Goal: Information Seeking & Learning: Learn about a topic

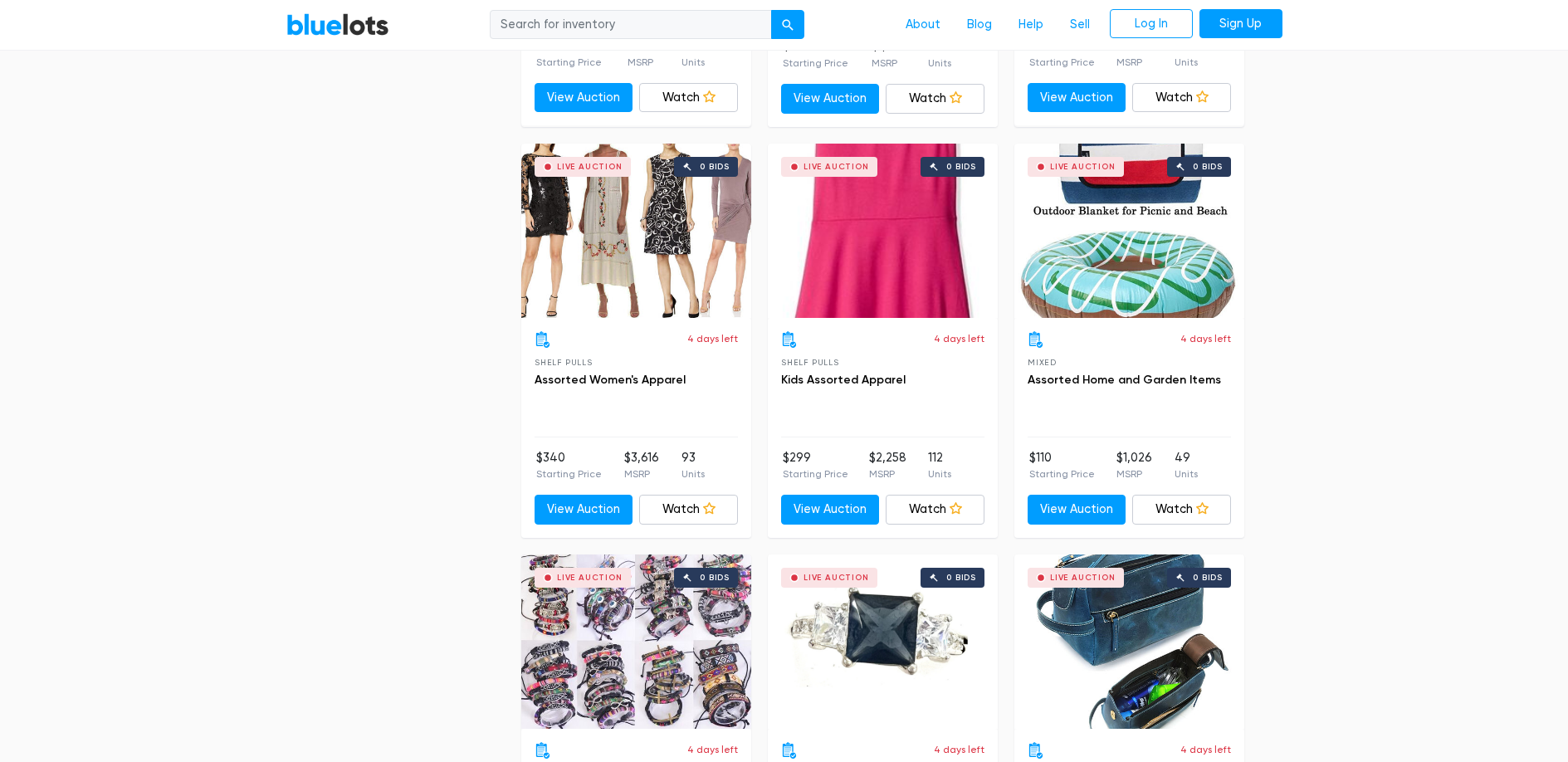
scroll to position [5391, 0]
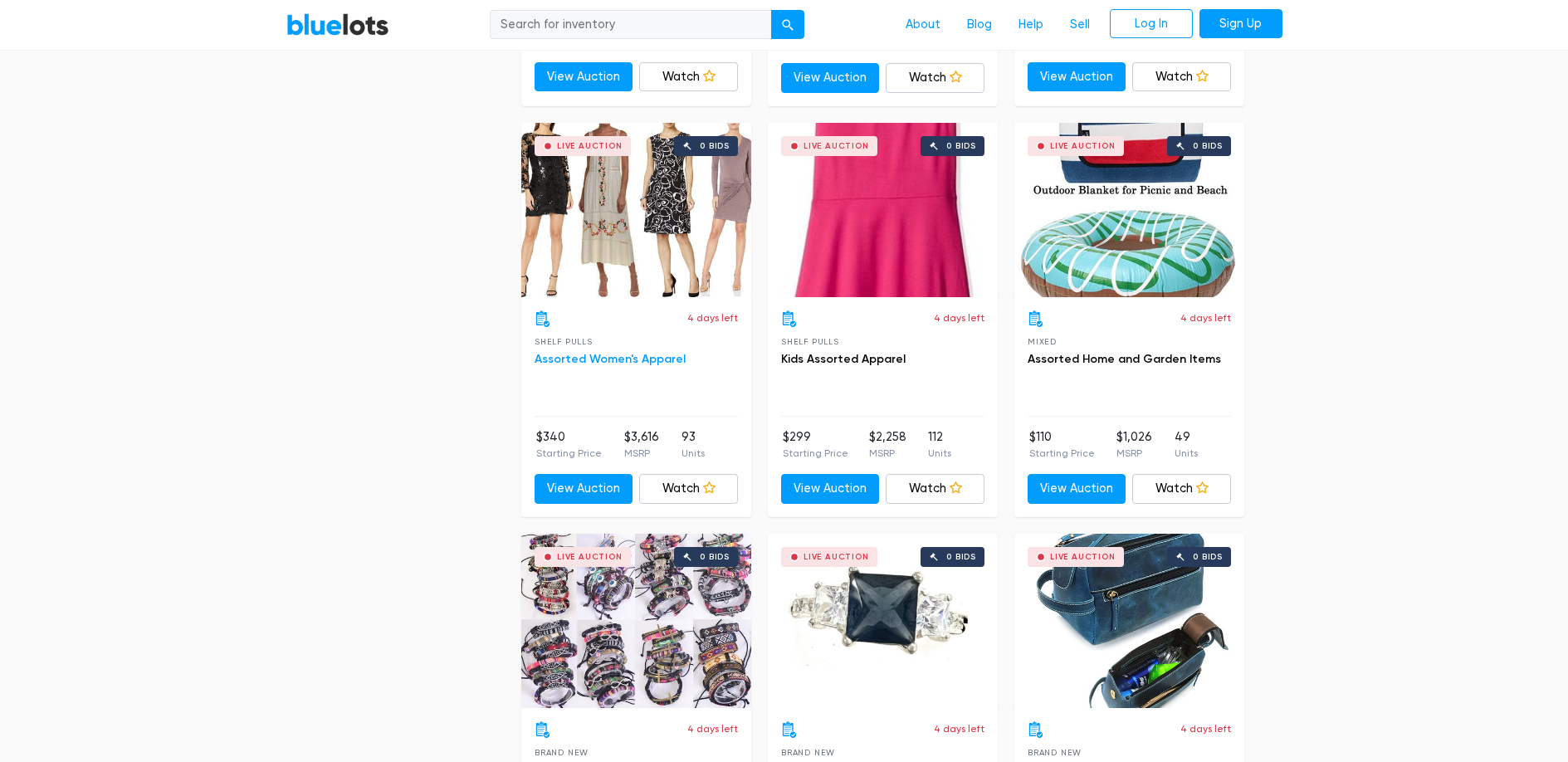
click at [584, 352] on link "Assorted Women's Apparel" at bounding box center [610, 359] width 151 height 14
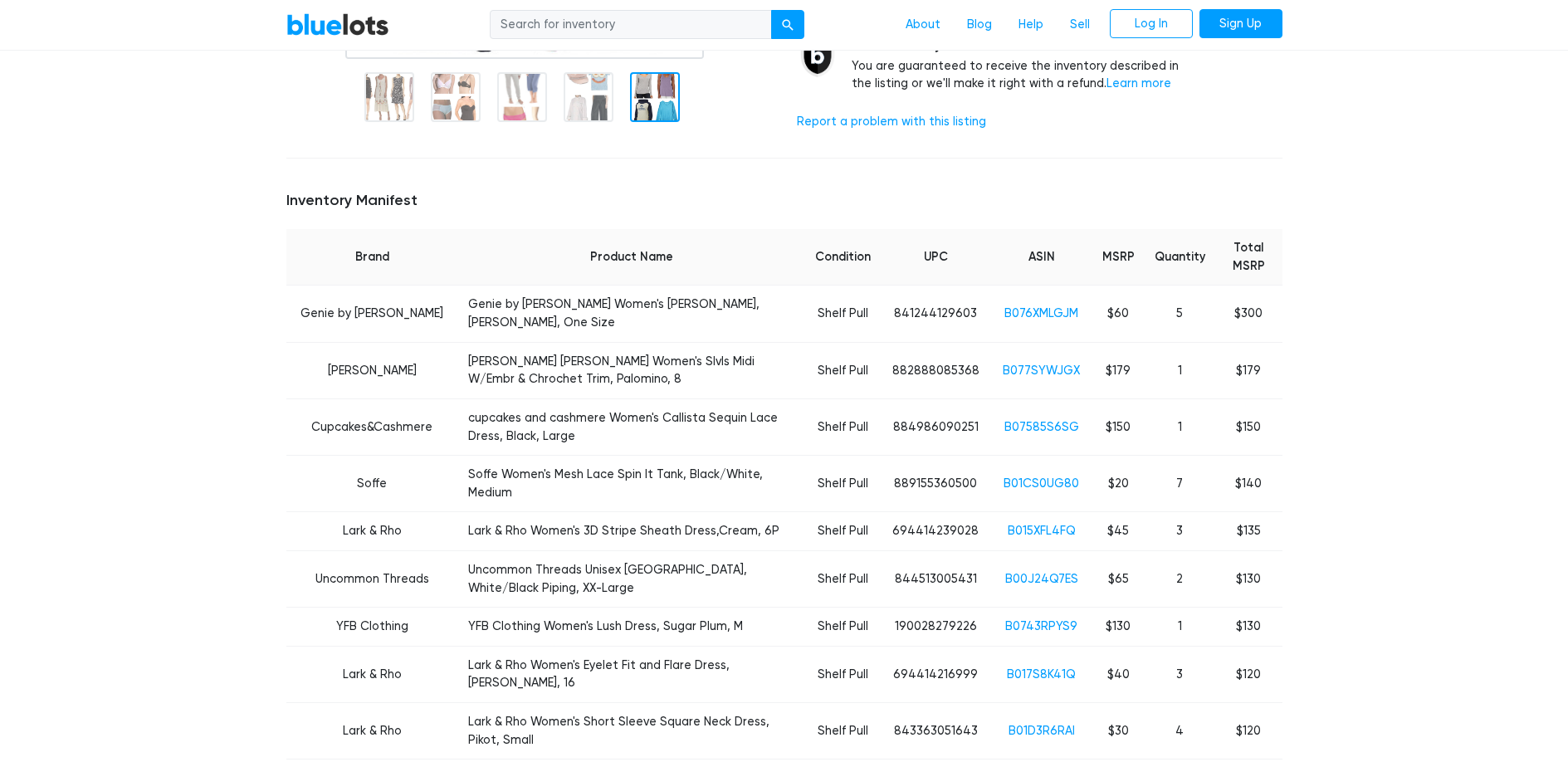
scroll to position [554, 0]
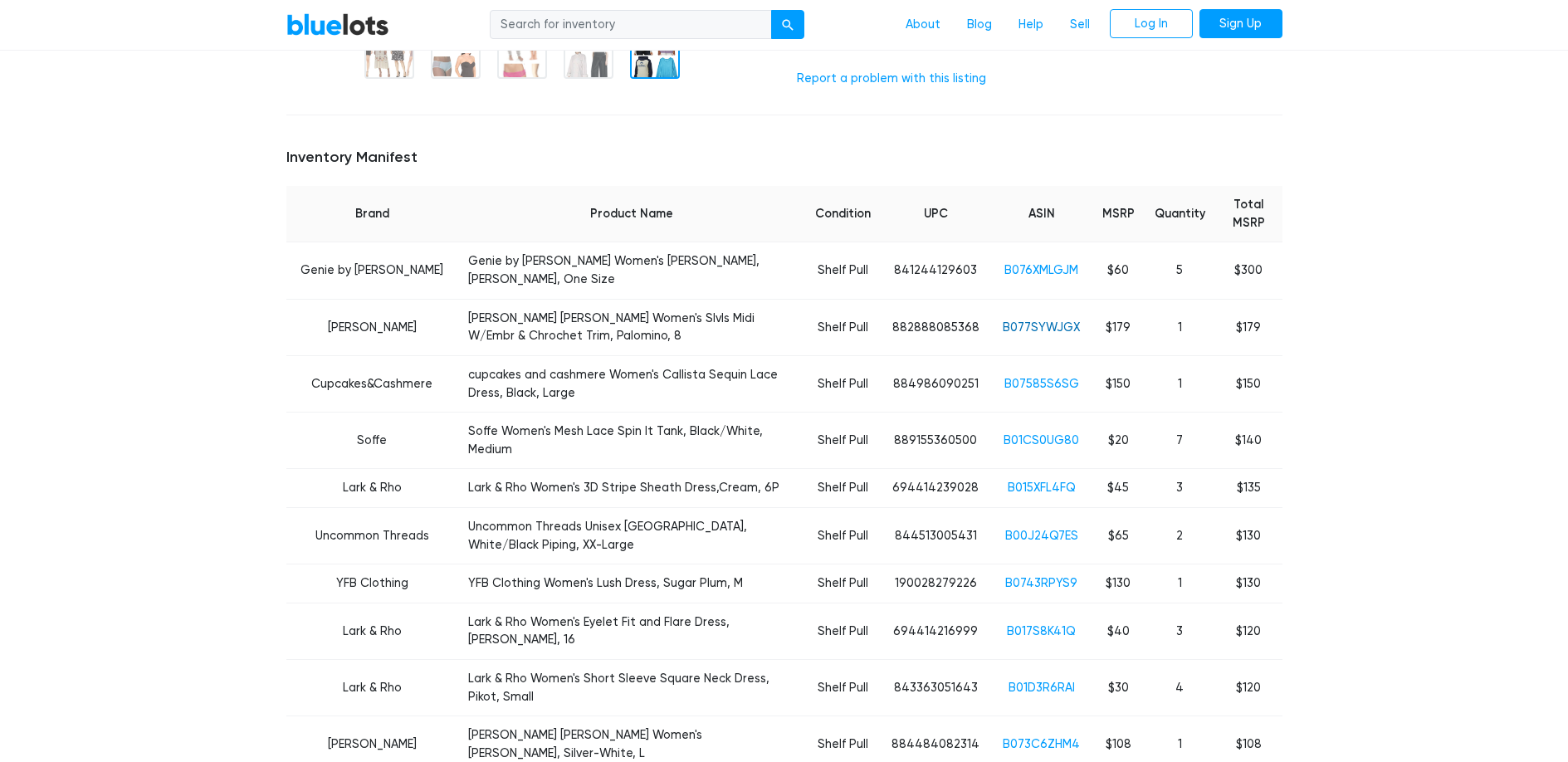
click at [1053, 321] on link "B077SYWJGX" at bounding box center [1041, 327] width 77 height 14
click at [1033, 377] on link "B07585S6SG" at bounding box center [1042, 384] width 75 height 14
click at [1045, 529] on link "B00J24Q7ES" at bounding box center [1042, 536] width 73 height 14
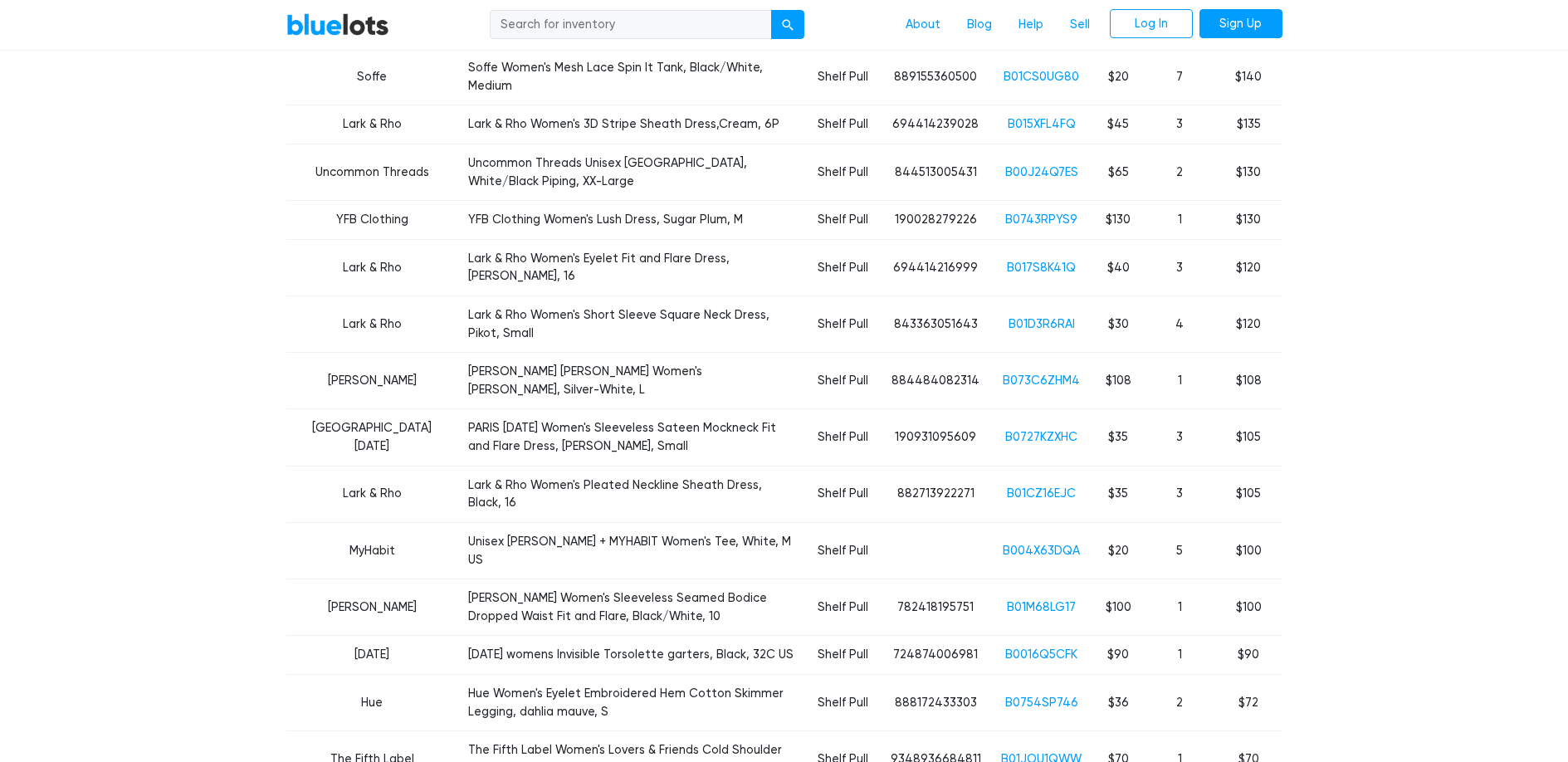
scroll to position [932, 0]
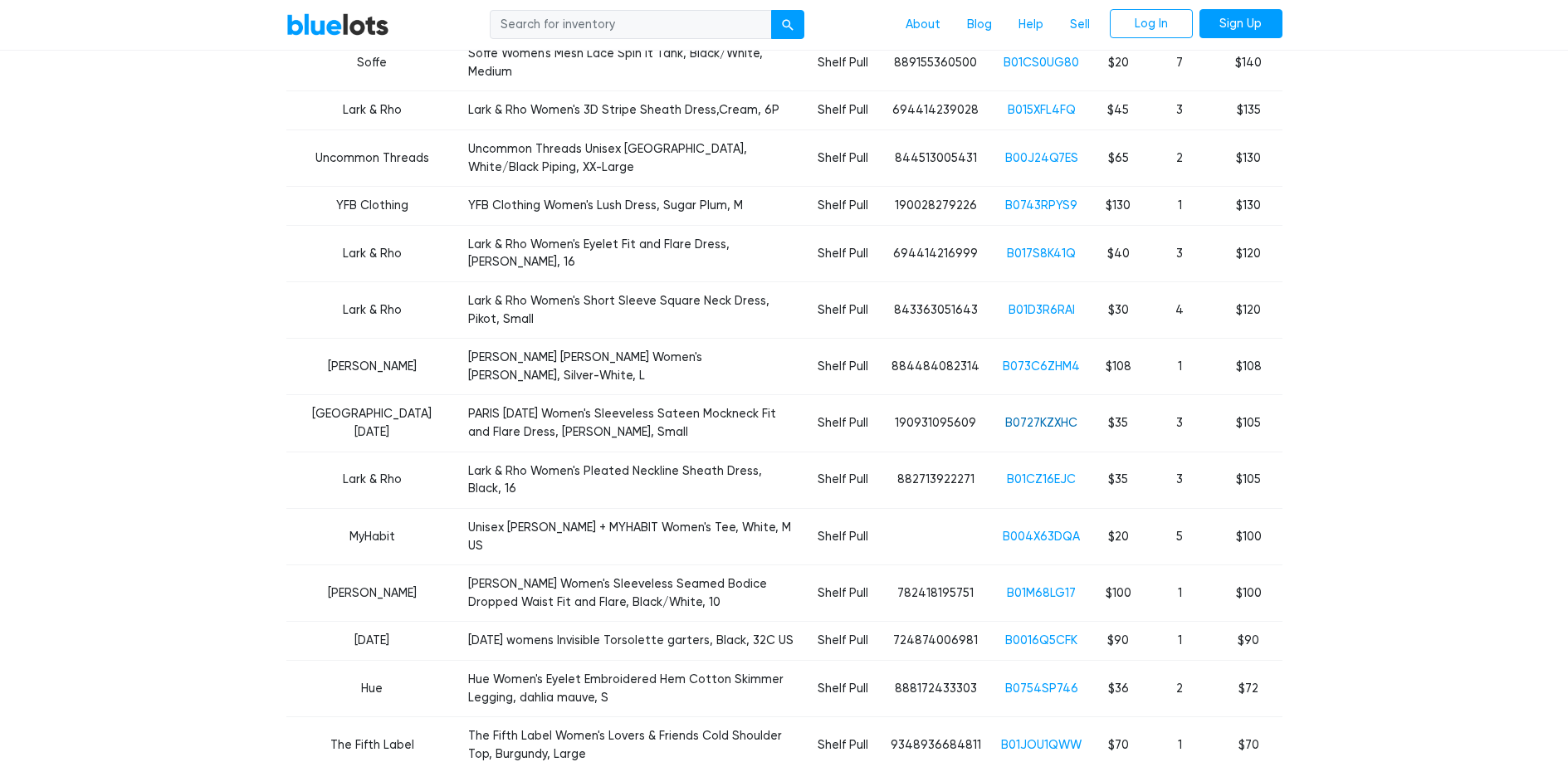
click at [1042, 416] on link "B0727KZXHC" at bounding box center [1042, 423] width 72 height 14
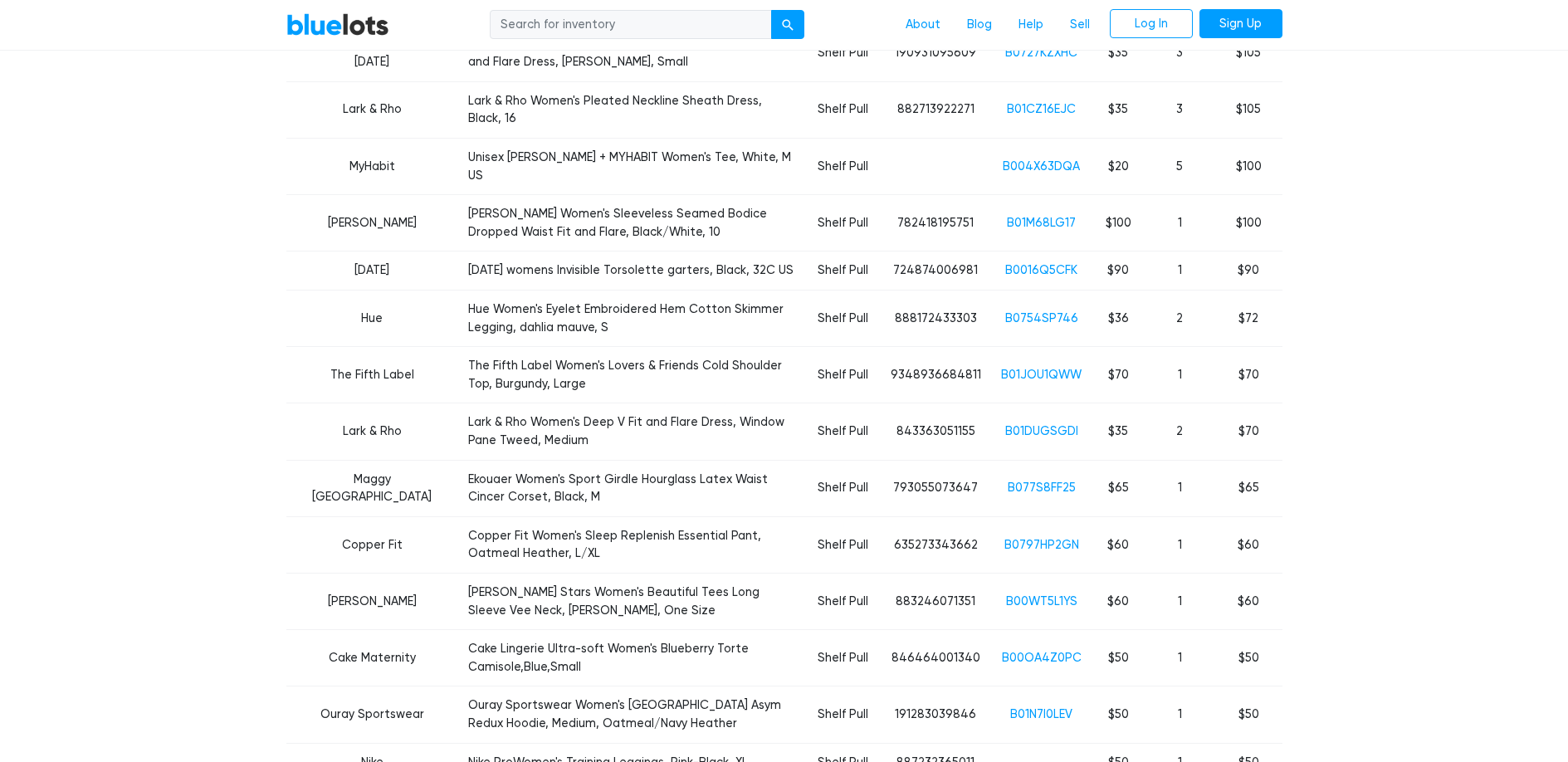
scroll to position [1526, 0]
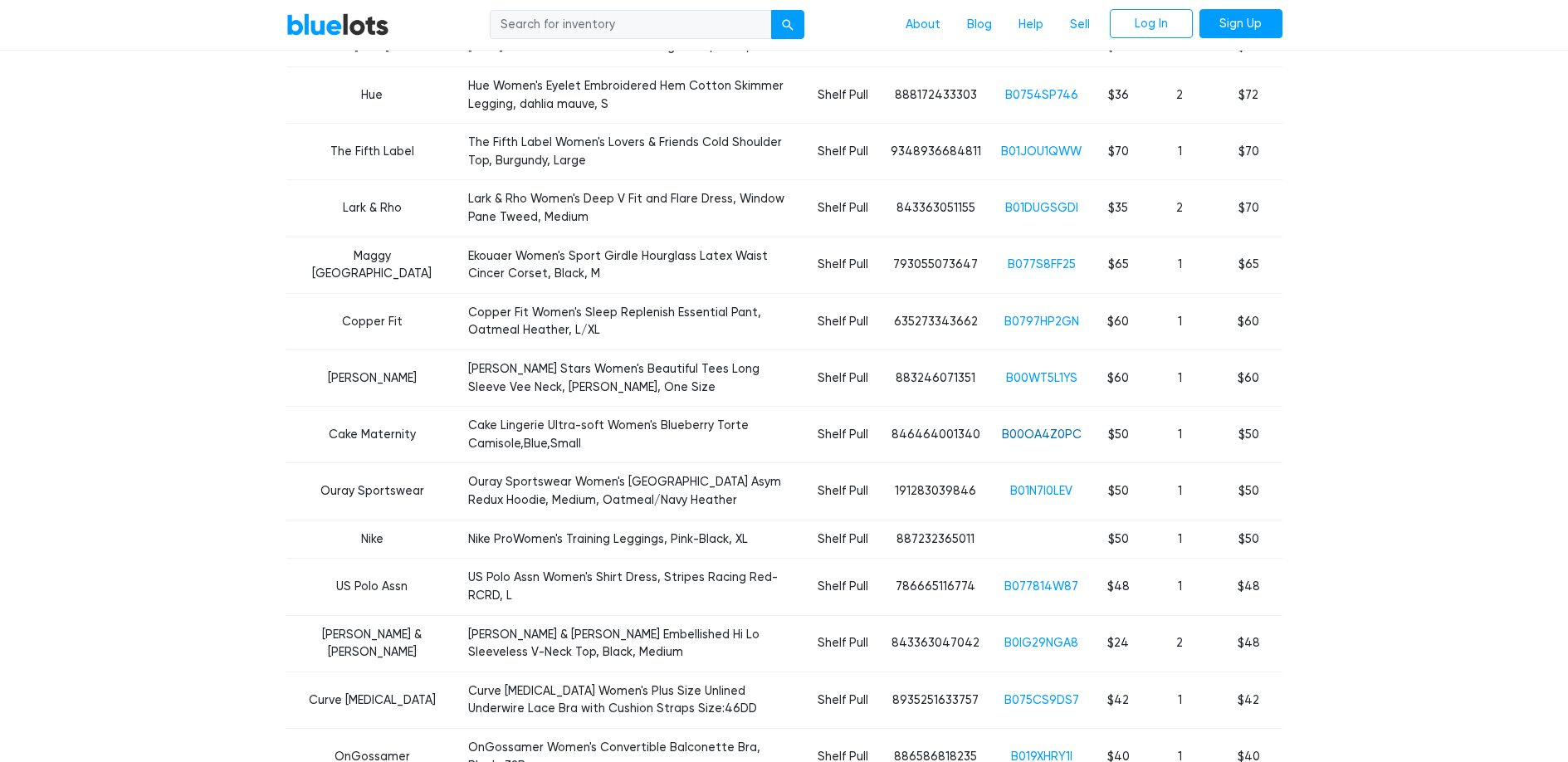
click at [1028, 427] on link "B00OA4Z0PC" at bounding box center [1042, 434] width 80 height 14
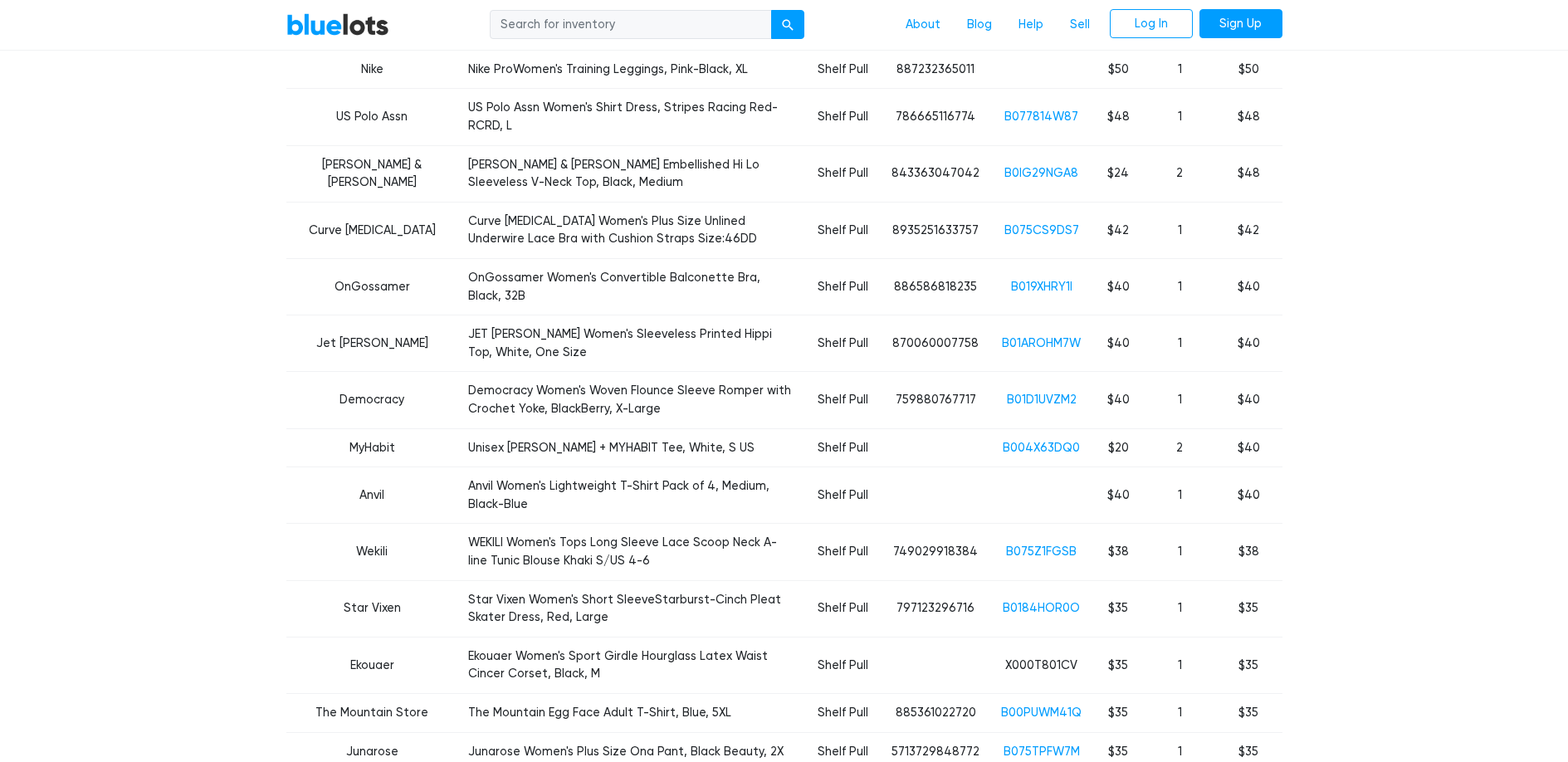
scroll to position [2023, 0]
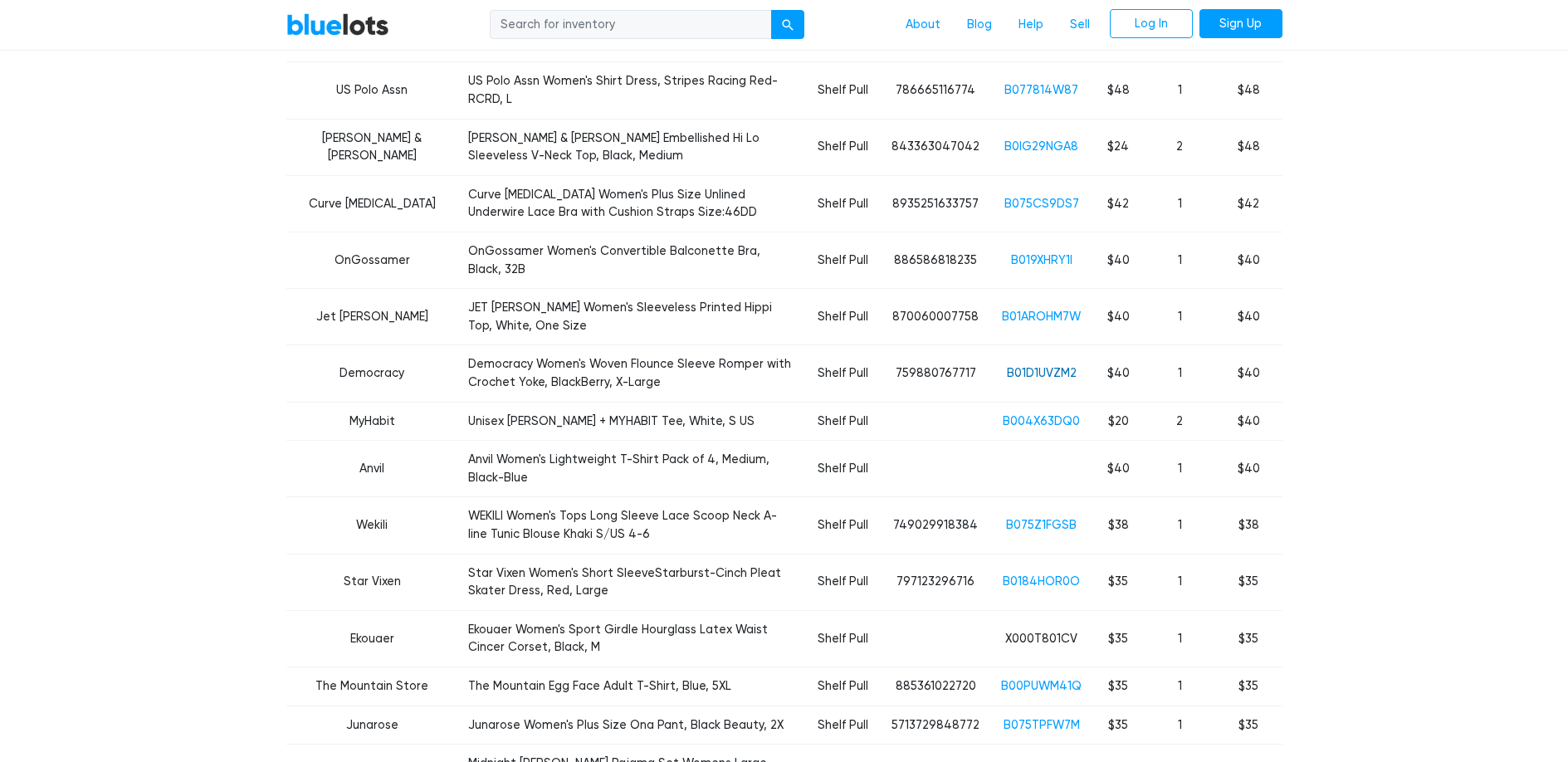
click at [1045, 366] on link "B01D1UVZM2" at bounding box center [1042, 373] width 70 height 14
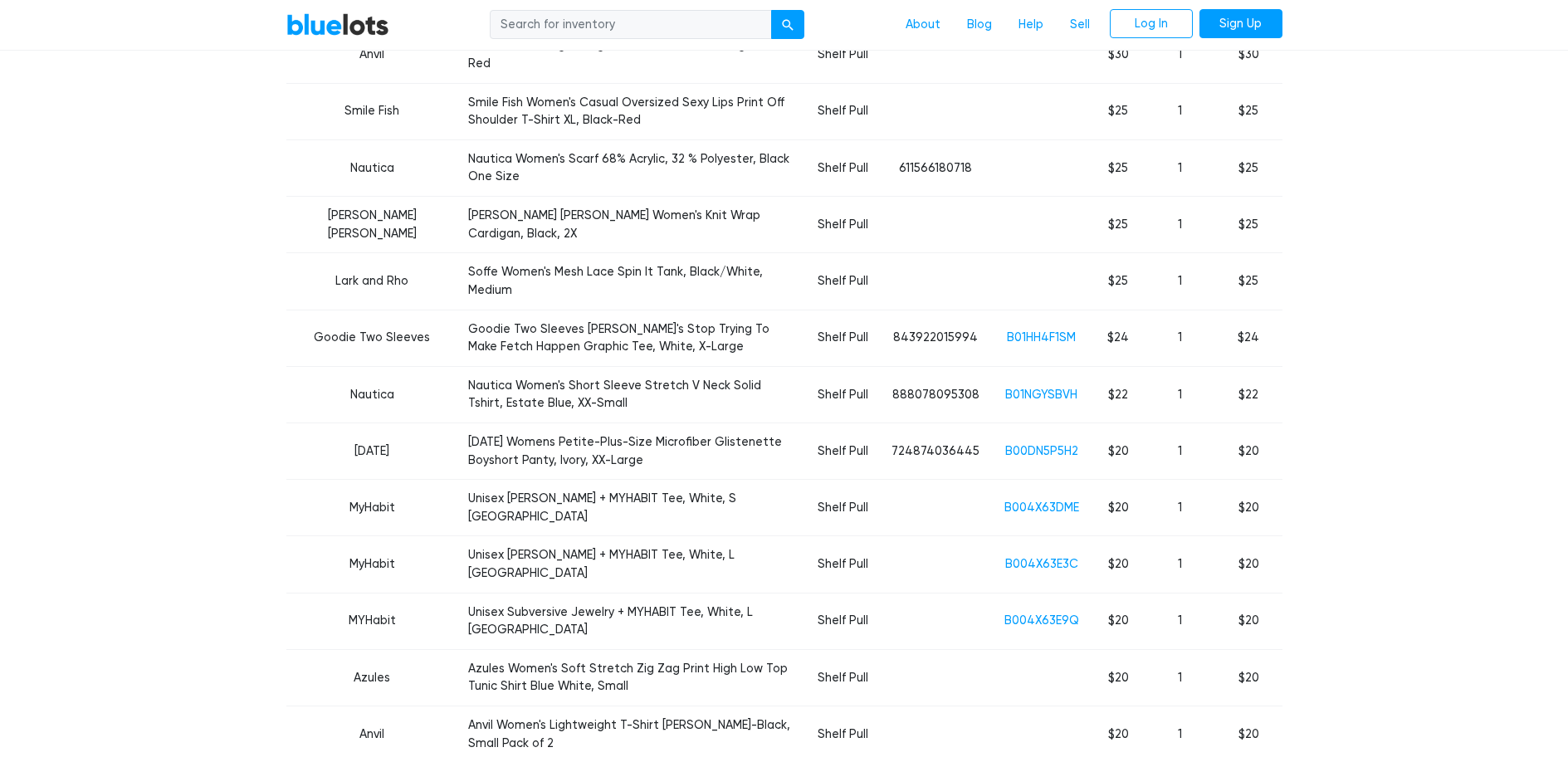
scroll to position [3029, 0]
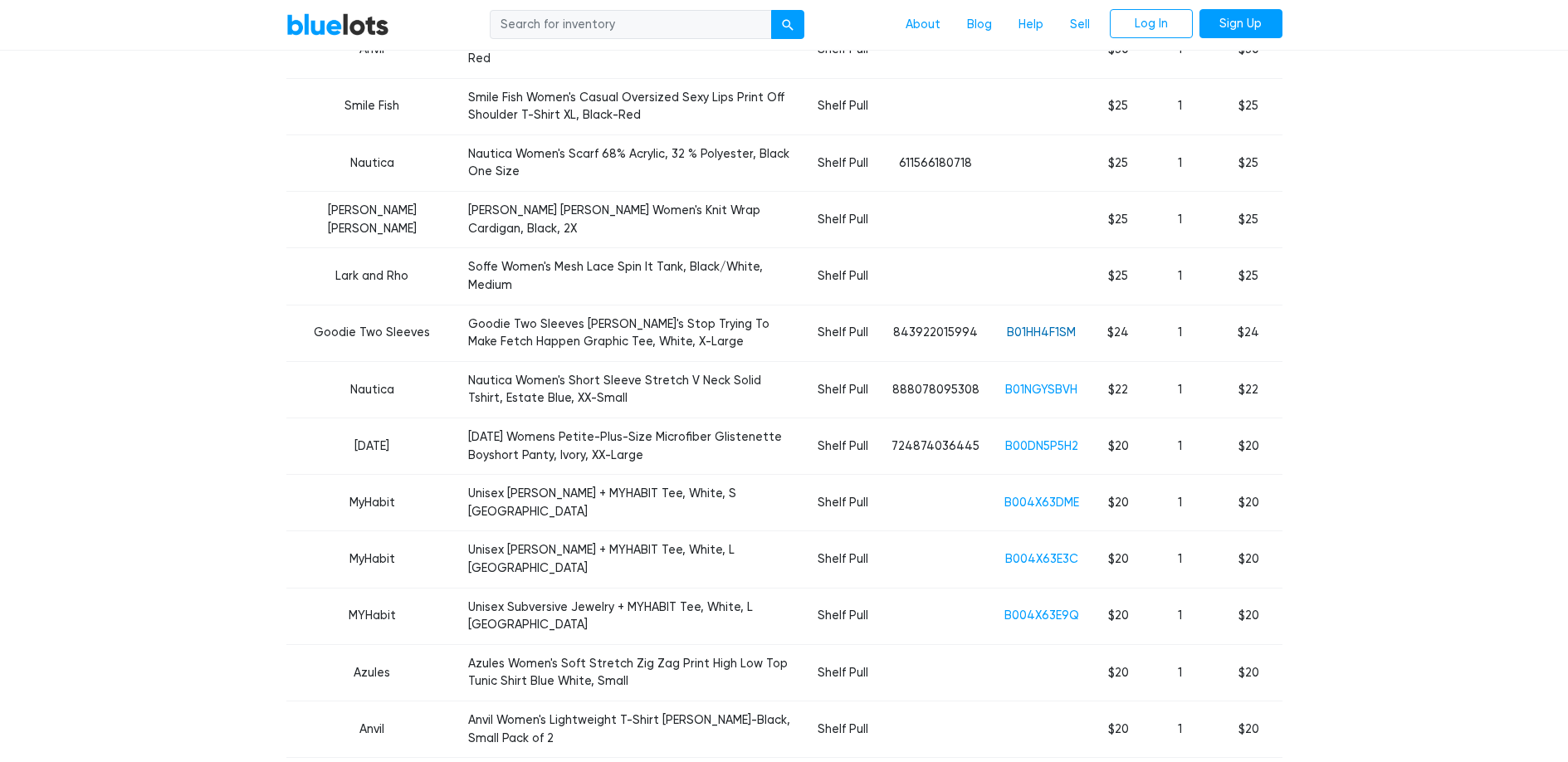
click at [1061, 325] on link "B01HH4F1SM" at bounding box center [1042, 332] width 69 height 14
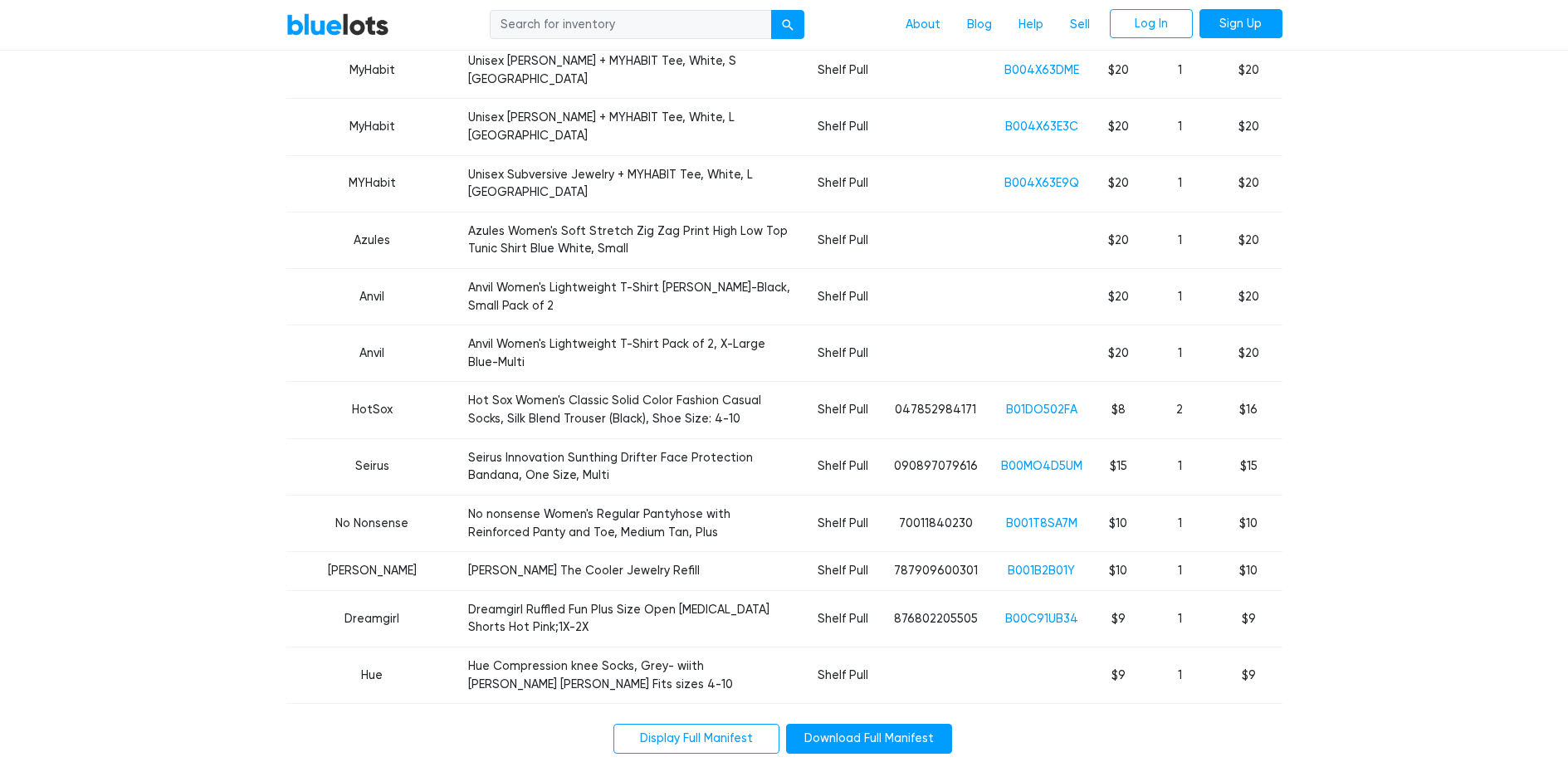
scroll to position [3543, 0]
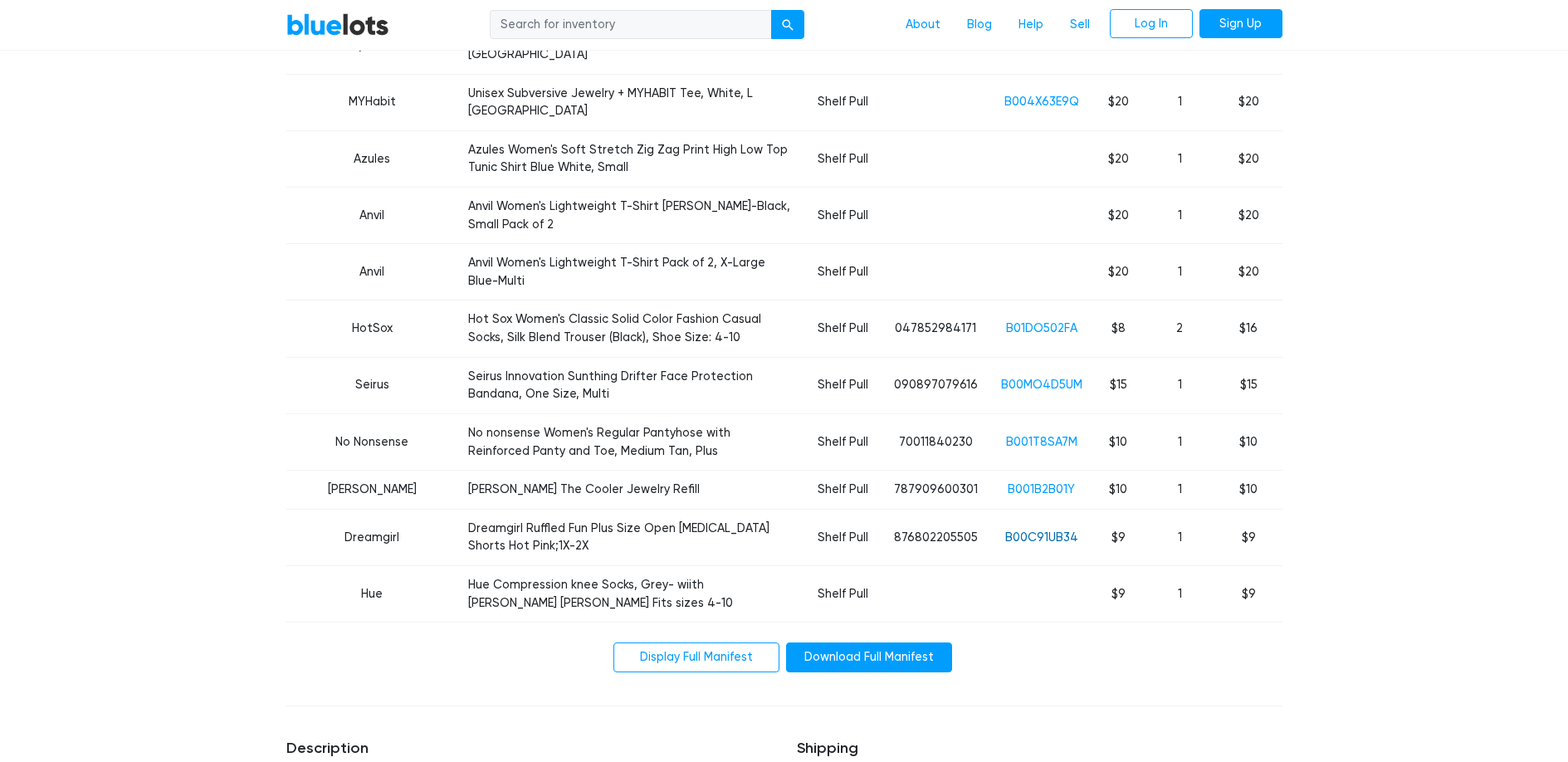
click at [1038, 531] on link "B00C91UB34" at bounding box center [1042, 538] width 73 height 14
click at [1034, 483] on link "B001B2B01Y" at bounding box center [1042, 489] width 68 height 14
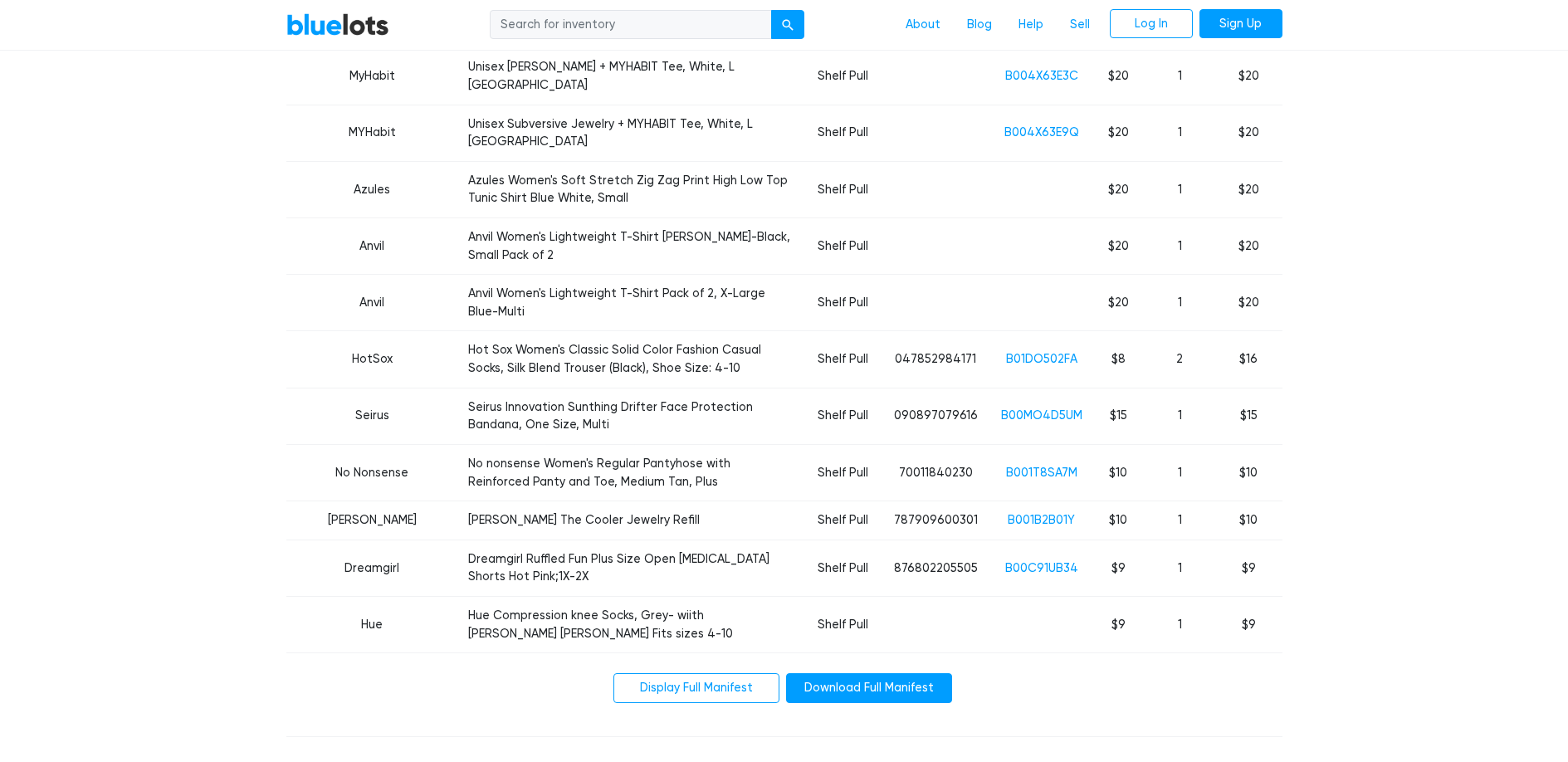
scroll to position [3202, 0]
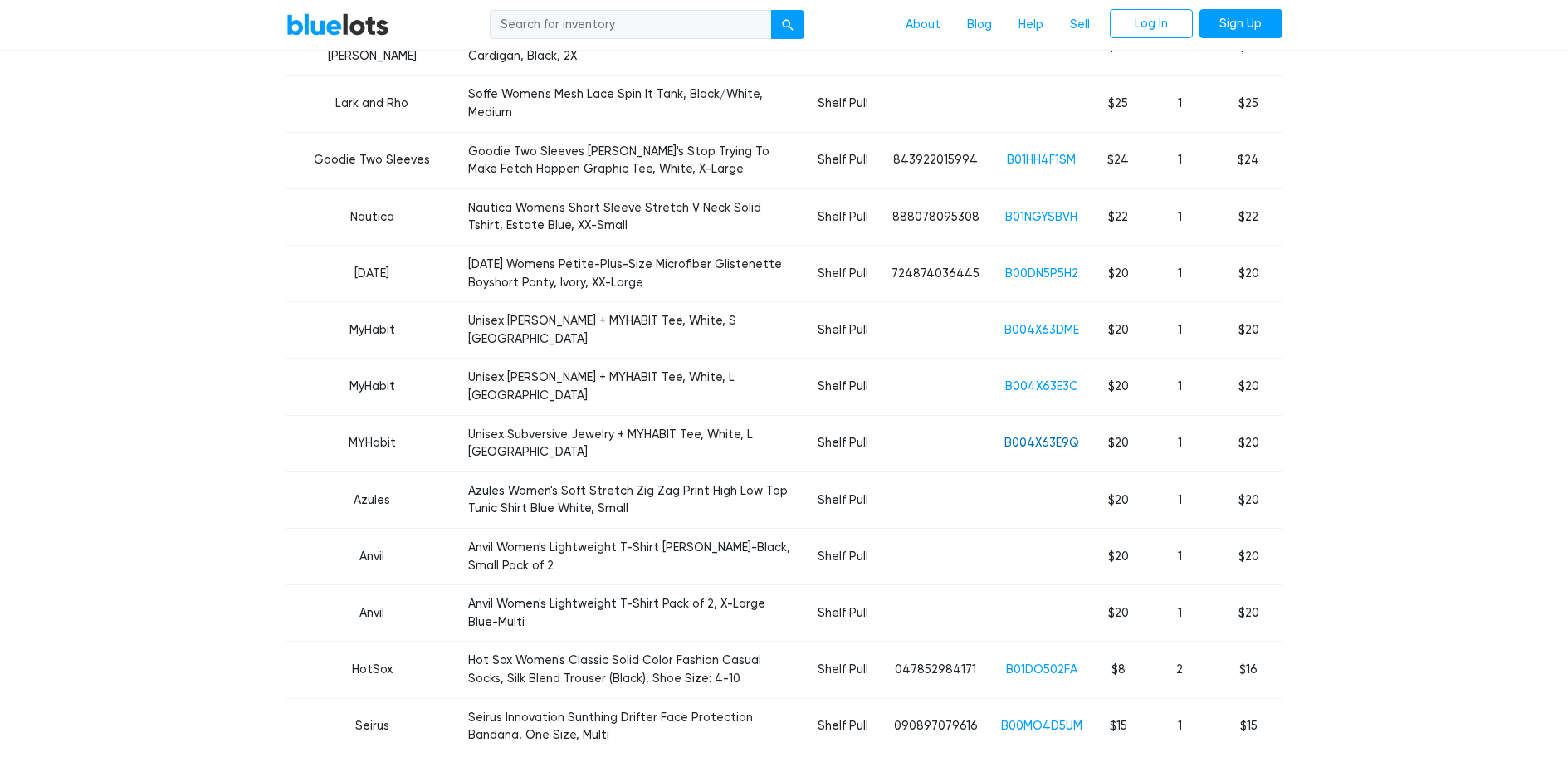
click at [1029, 436] on link "B004X63E9Q" at bounding box center [1042, 442] width 75 height 14
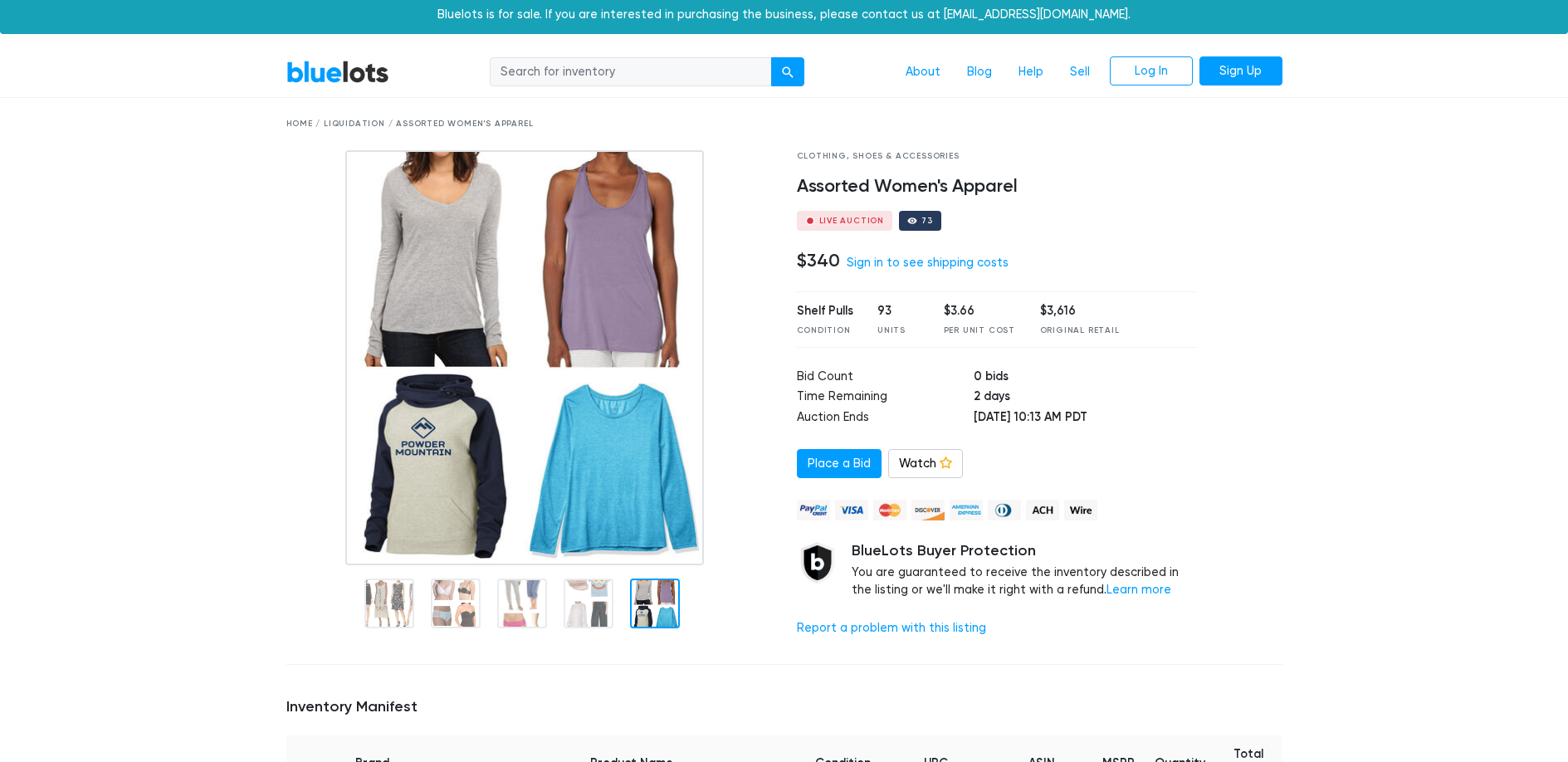
scroll to position [0, 0]
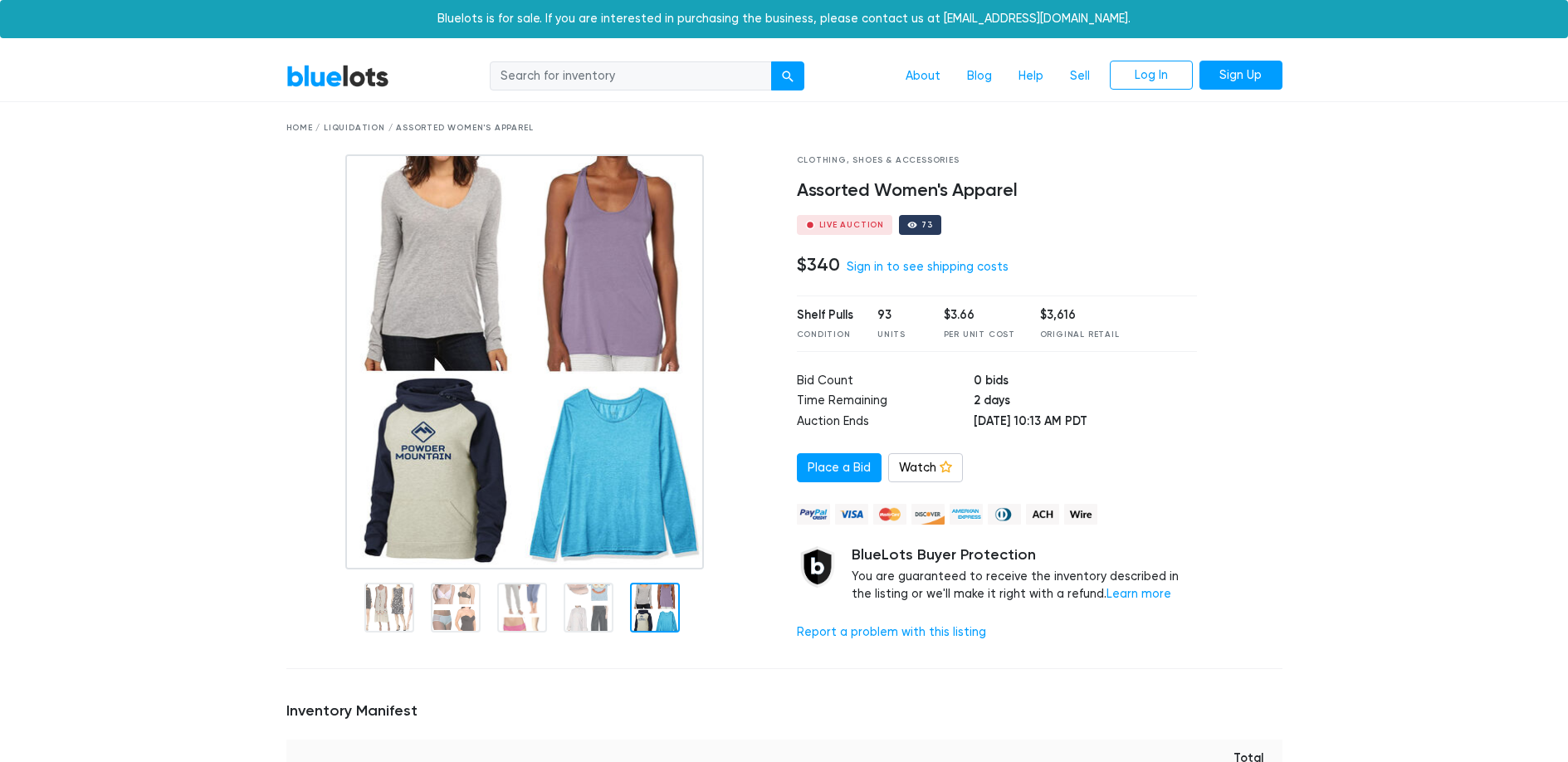
click at [308, 74] on link "BlueLots" at bounding box center [337, 76] width 103 height 24
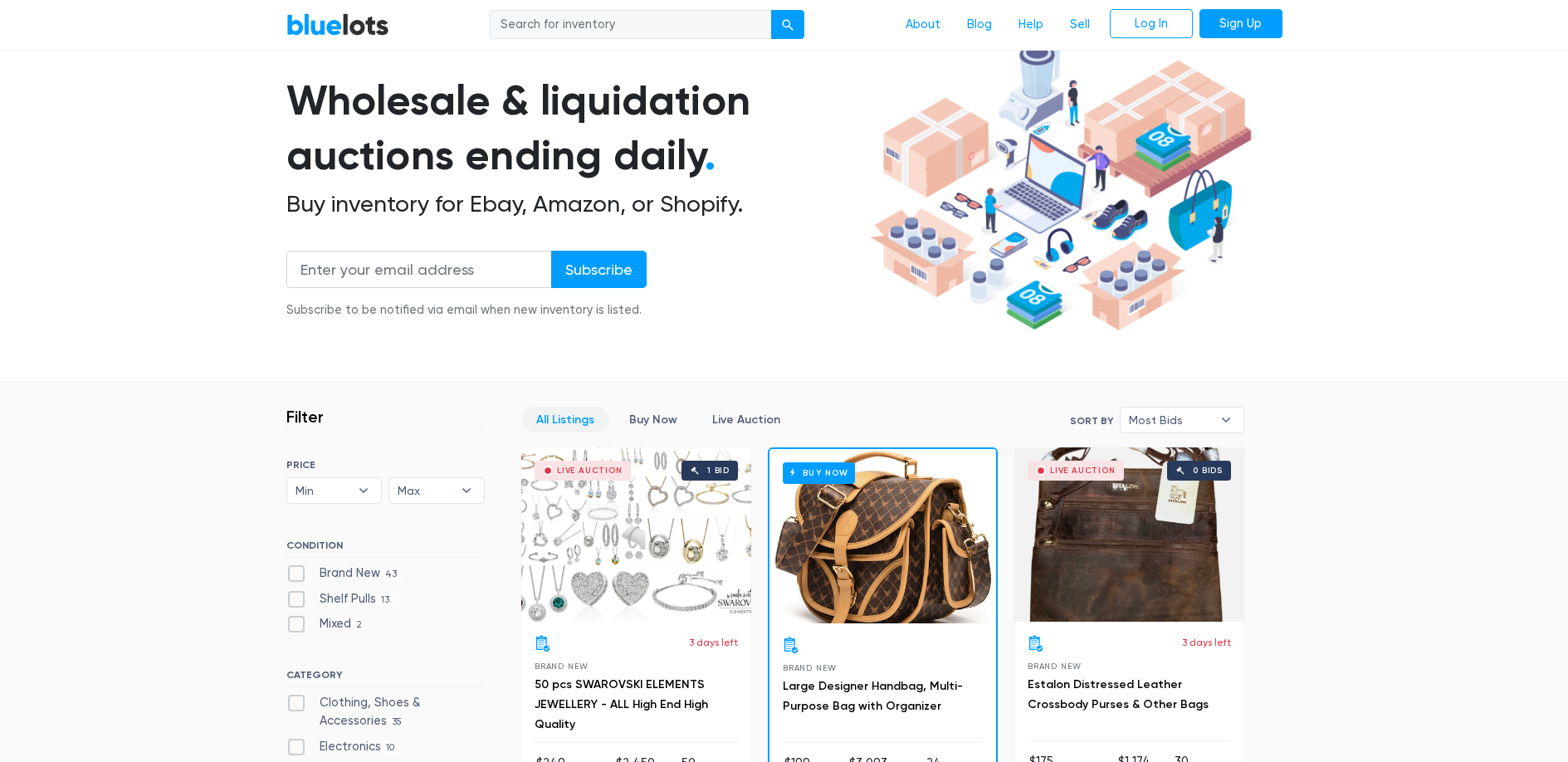
scroll to position [379, 0]
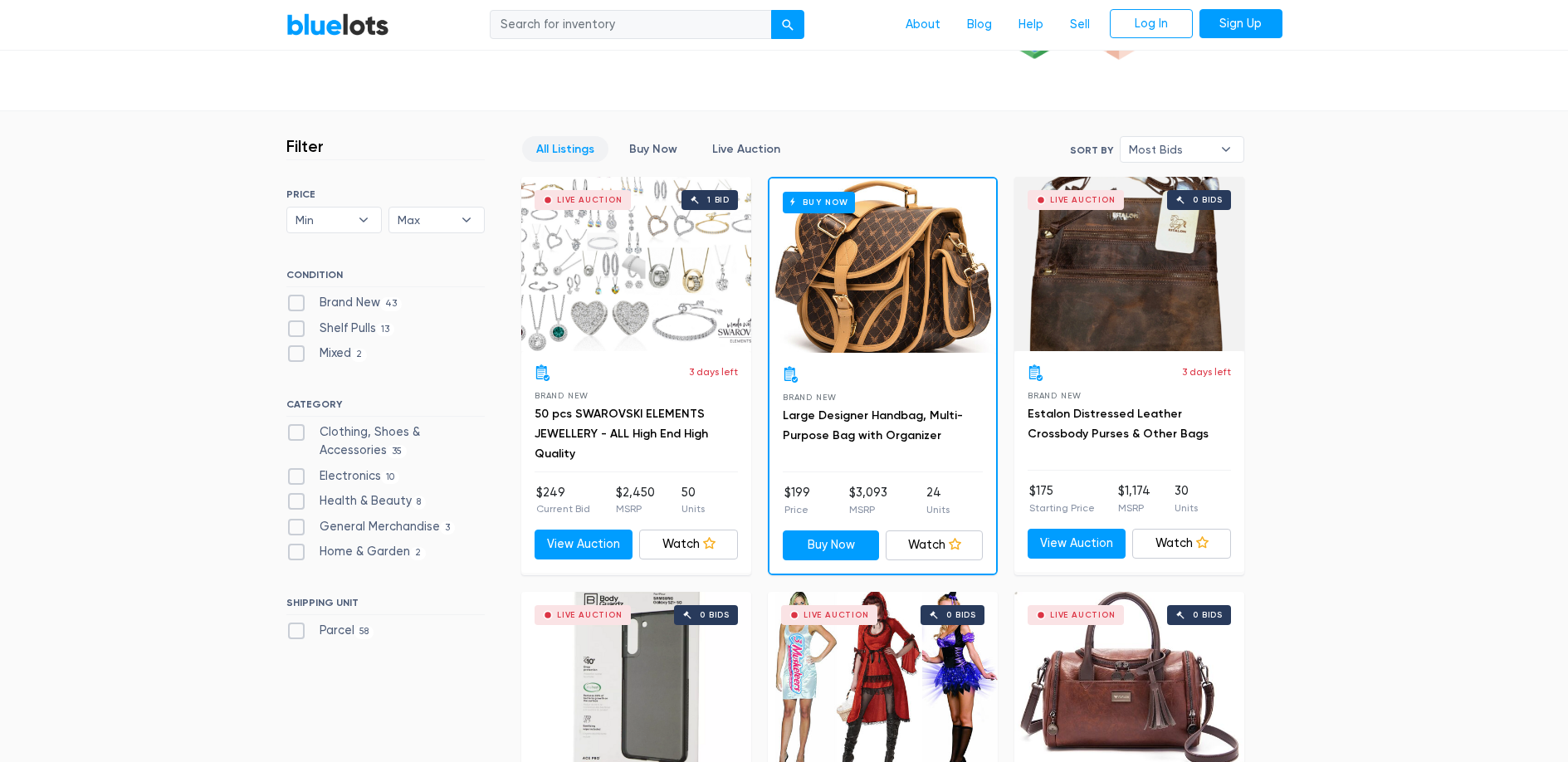
click at [854, 269] on div "Buy Now" at bounding box center [883, 266] width 227 height 174
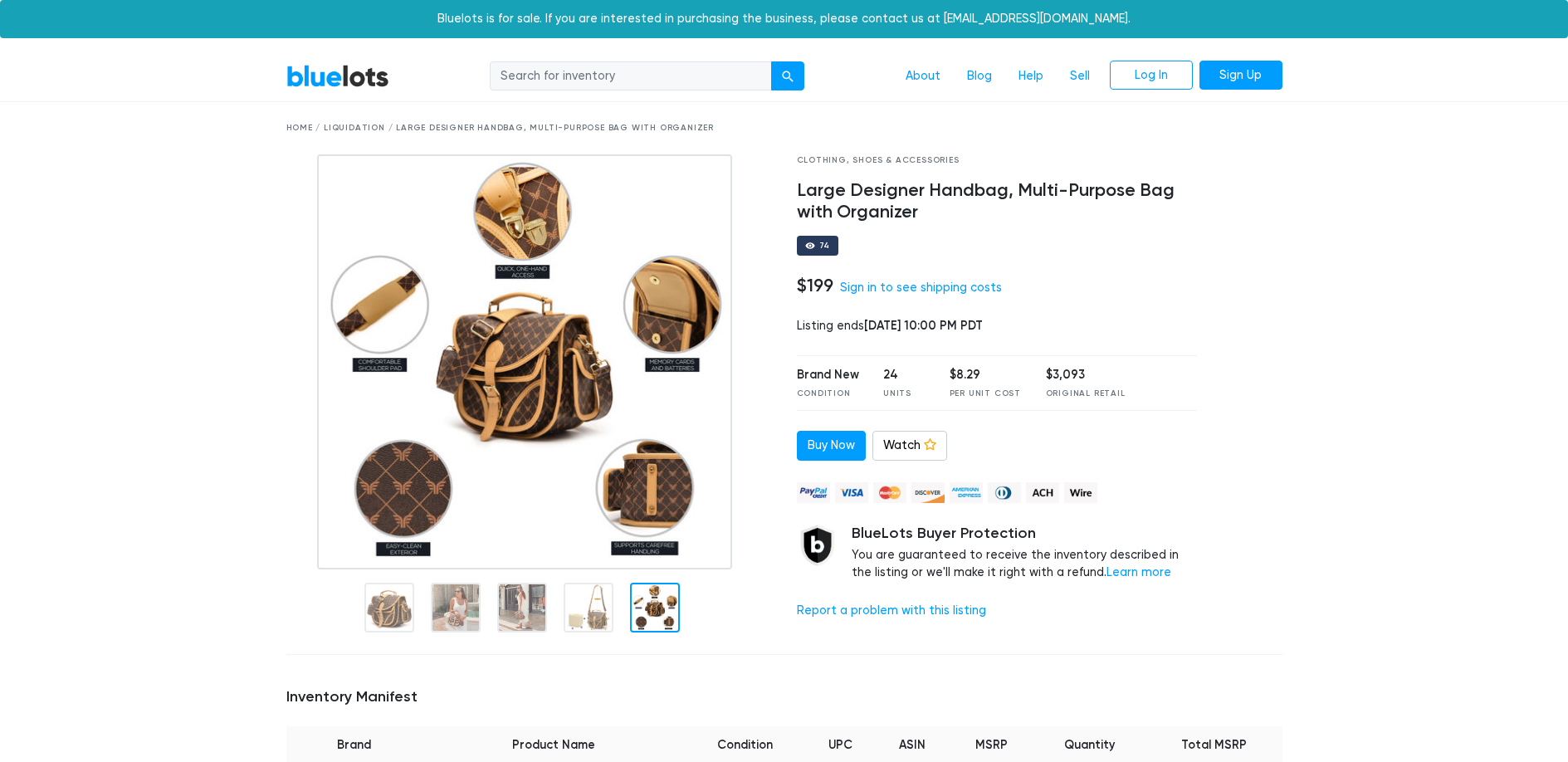
click at [315, 73] on link "BlueLots" at bounding box center [337, 76] width 103 height 24
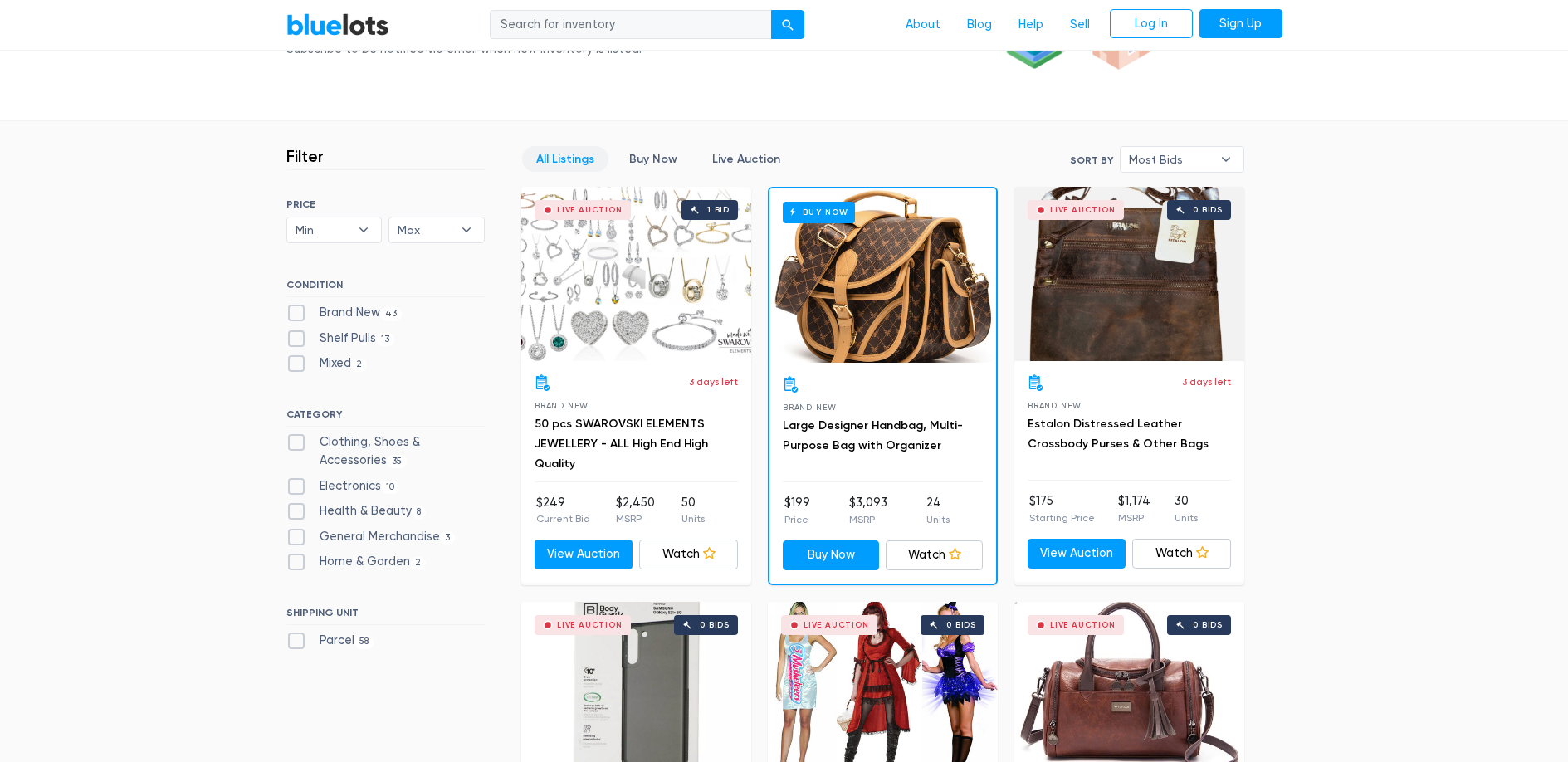
scroll to position [498, 0]
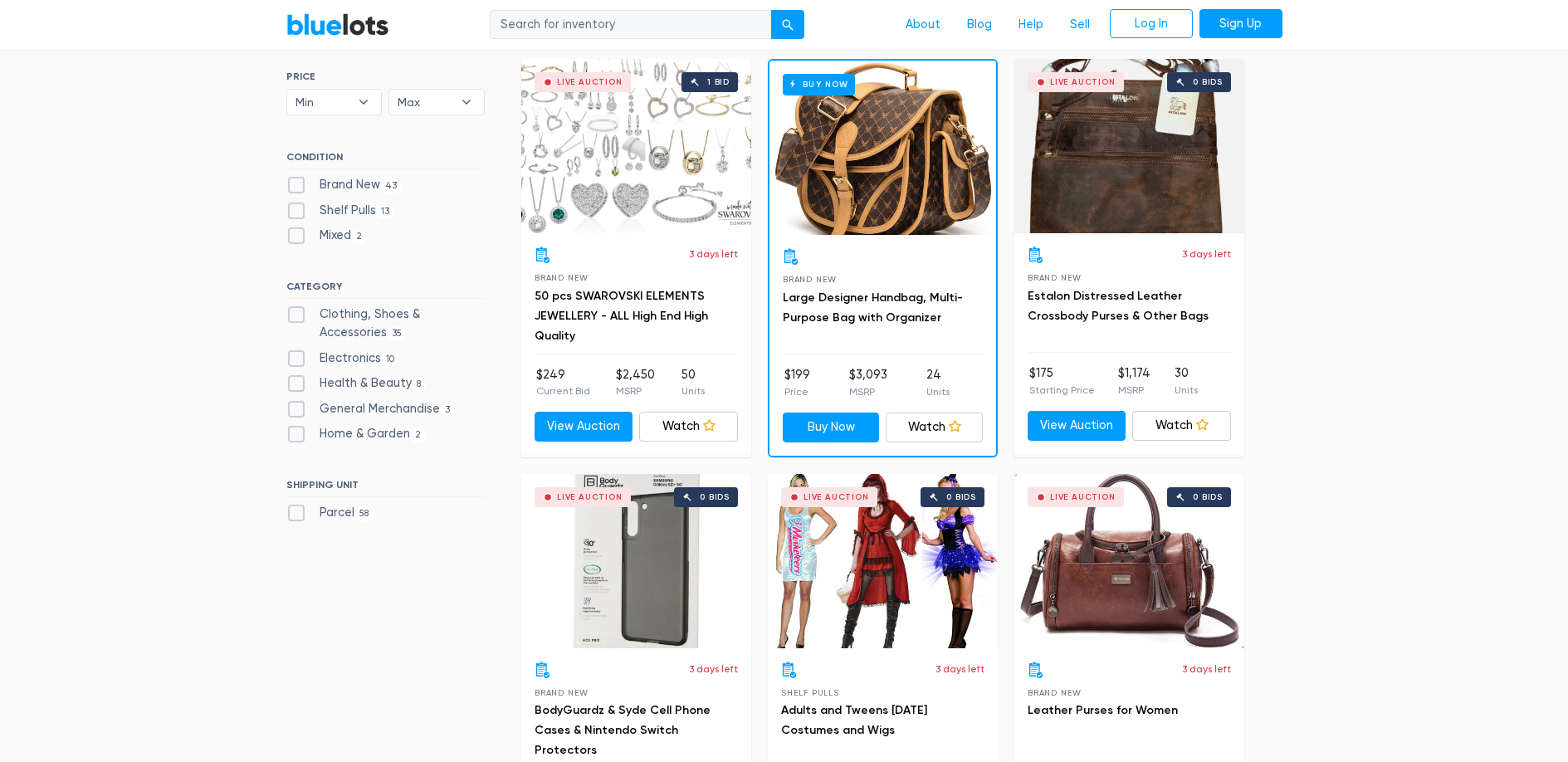
click at [621, 162] on div "Live Auction 1 bid" at bounding box center [637, 146] width 230 height 174
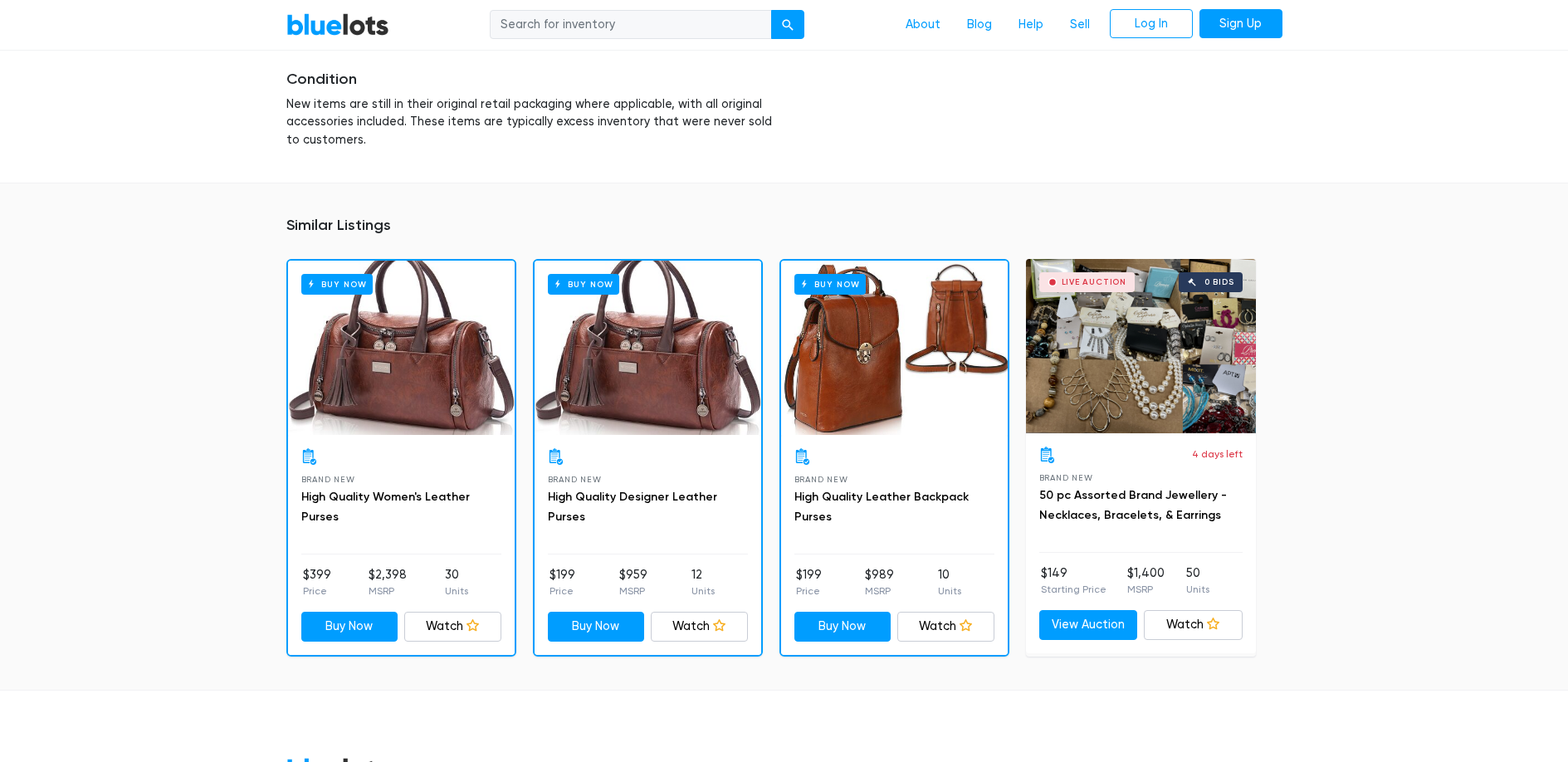
scroll to position [1193, 0]
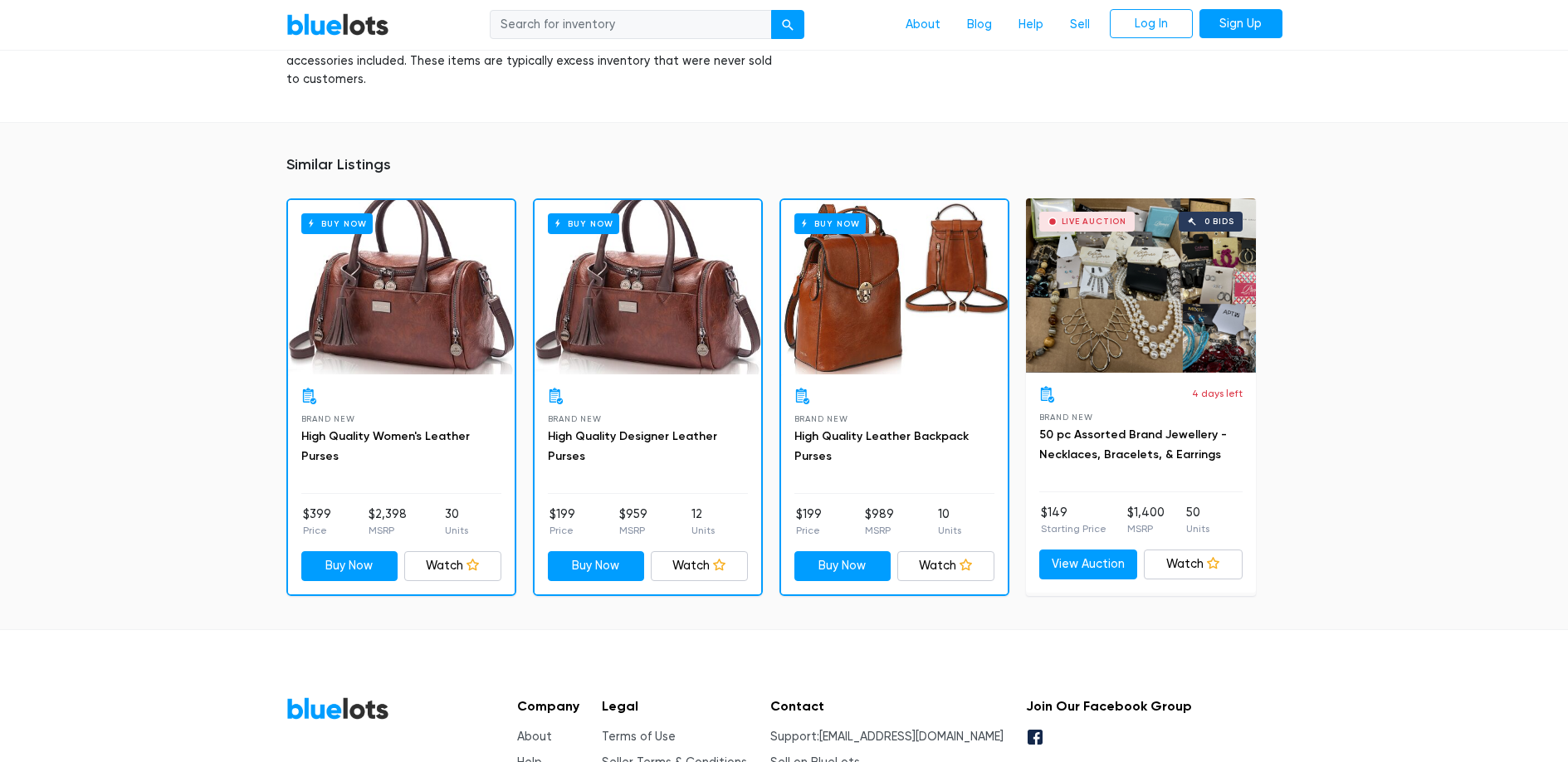
click at [1124, 290] on div "Live Auction 0 bids" at bounding box center [1141, 286] width 230 height 174
